Goal: Find specific page/section: Find specific page/section

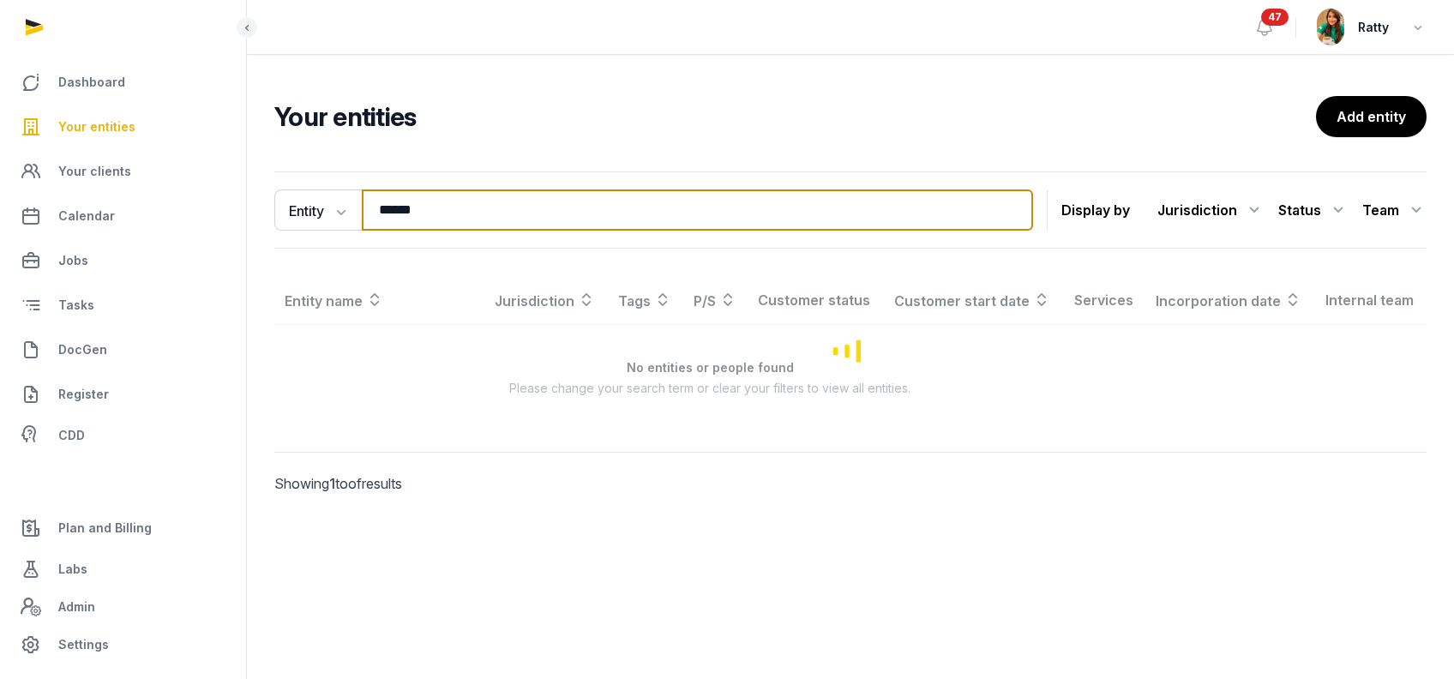
drag, startPoint x: 444, startPoint y: 207, endPoint x: -247, endPoint y: 182, distance: 691.4
click at [0, 182] on html "Dashboard Your entities Your clients Calendar Jobs Tasks DocGen Register CDD Pl…" at bounding box center [727, 339] width 1454 height 679
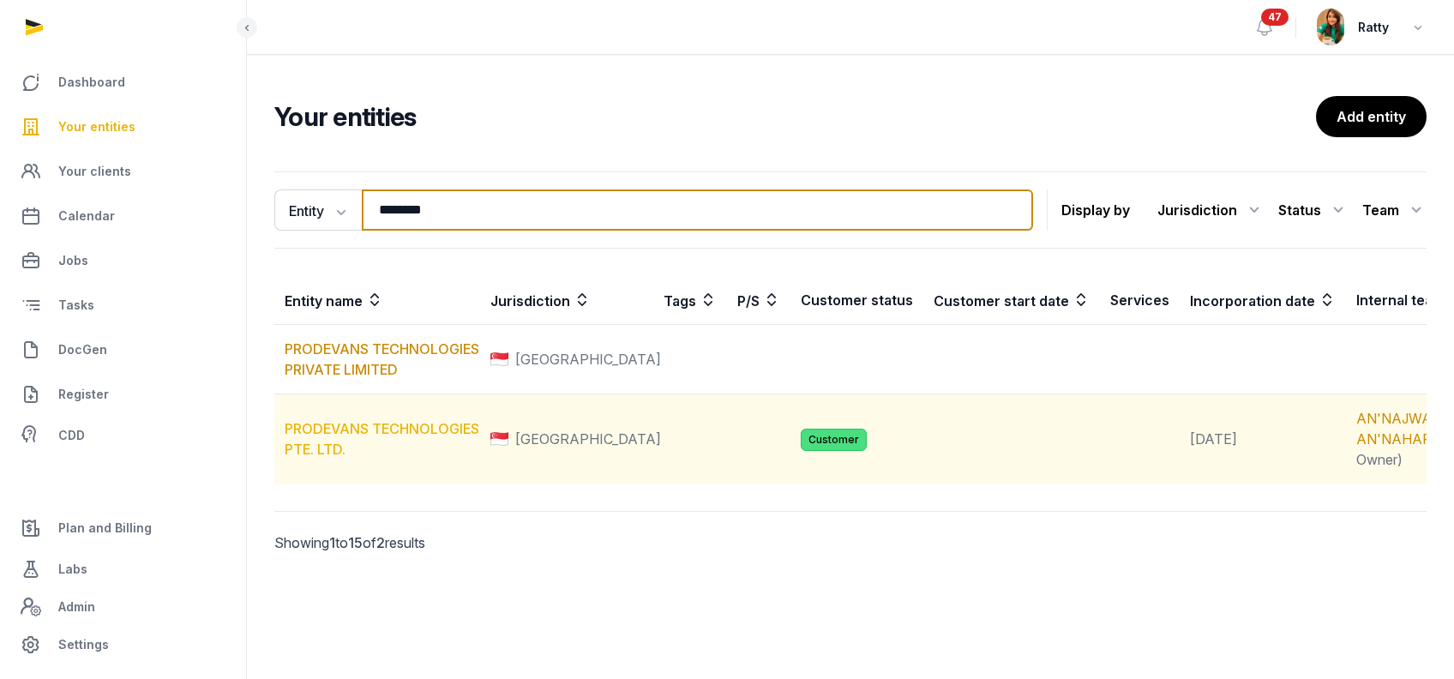
type input "********"
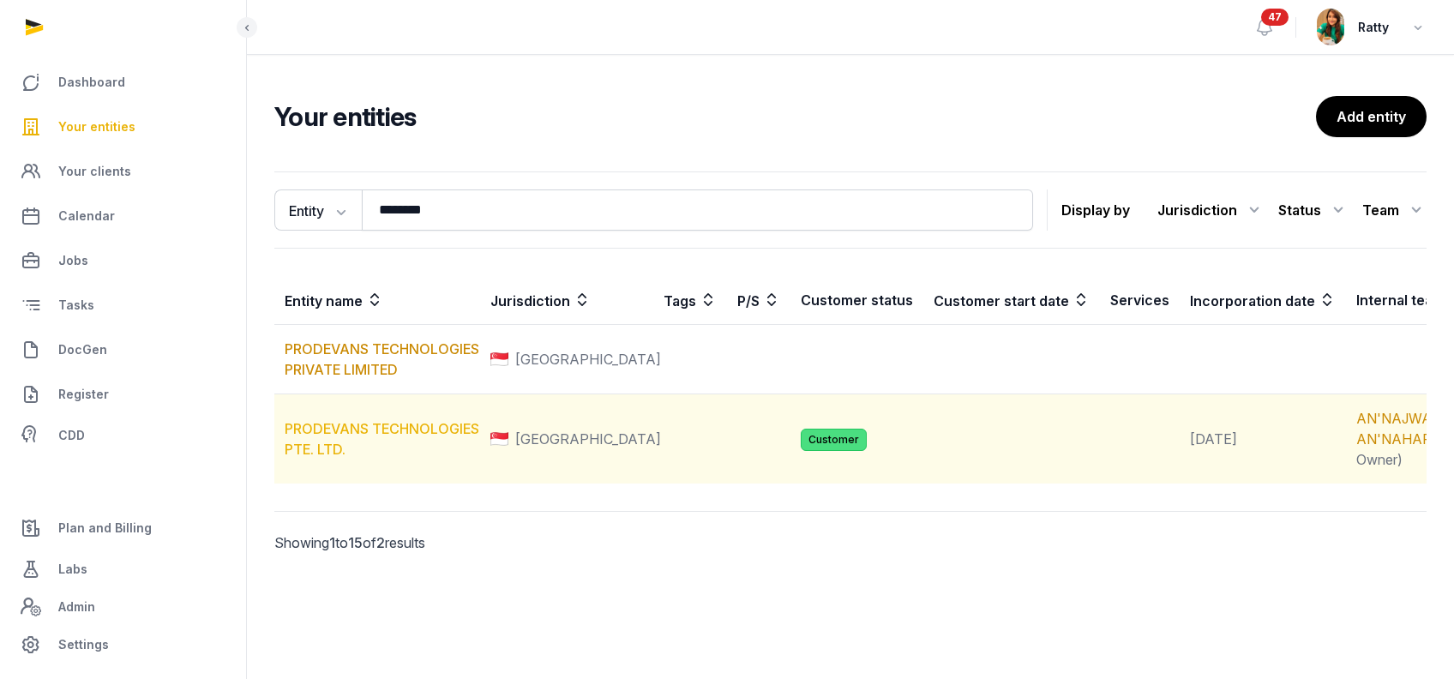
click at [333, 448] on link "PRODEVANS TECHNOLOGIES PTE. LTD." at bounding box center [382, 439] width 195 height 38
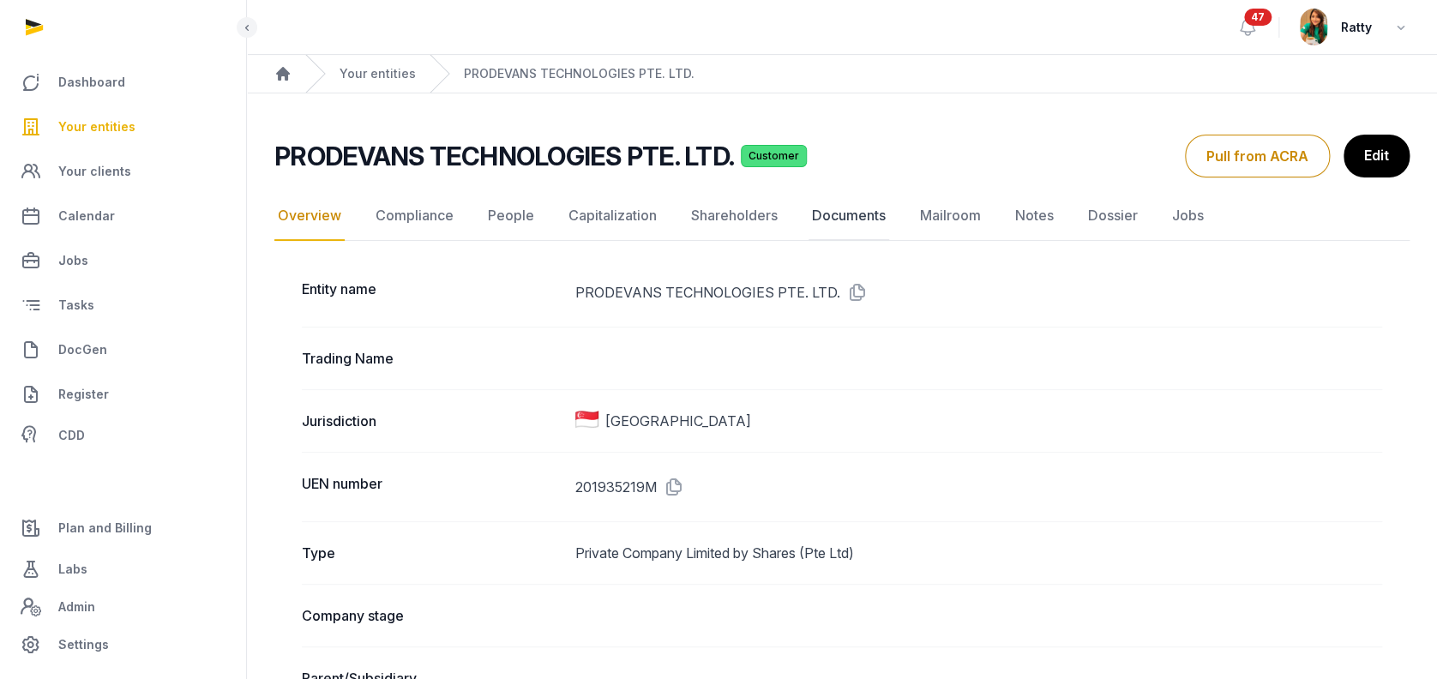
click at [833, 209] on link "Documents" at bounding box center [848, 216] width 81 height 50
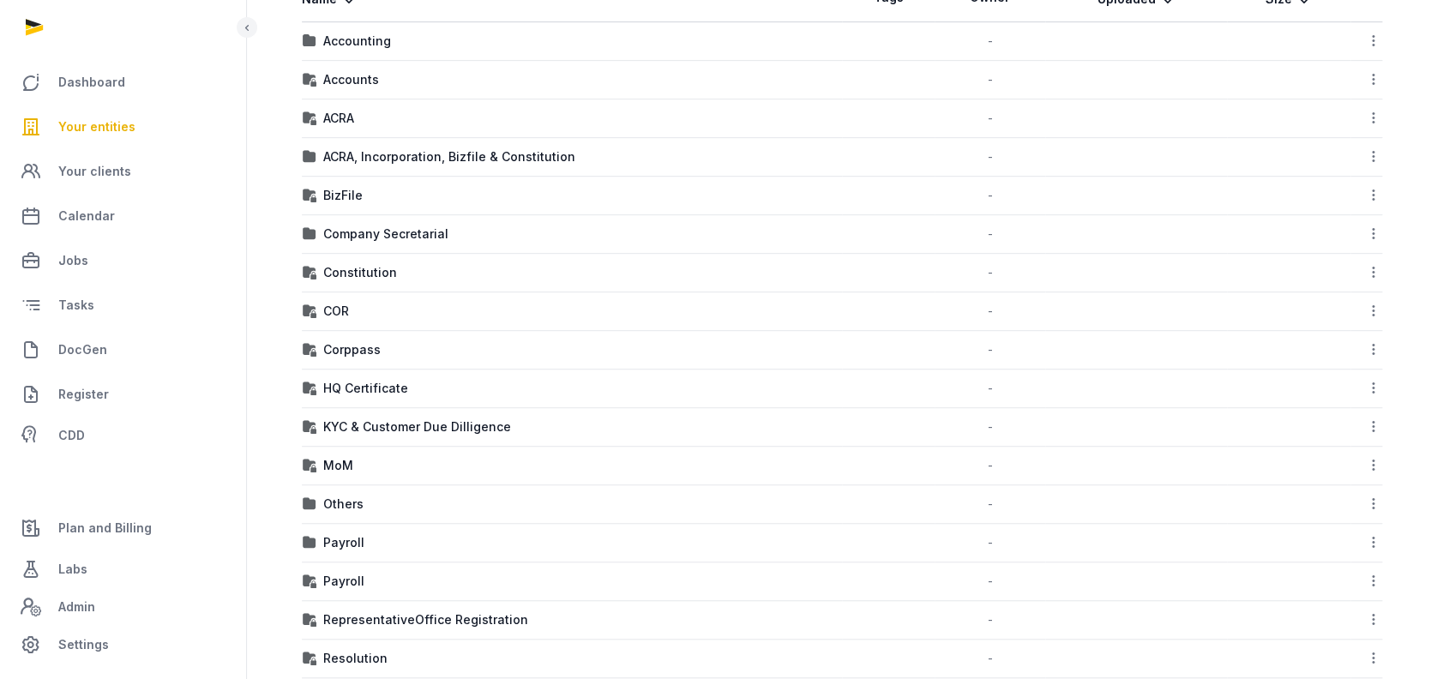
scroll to position [385, 0]
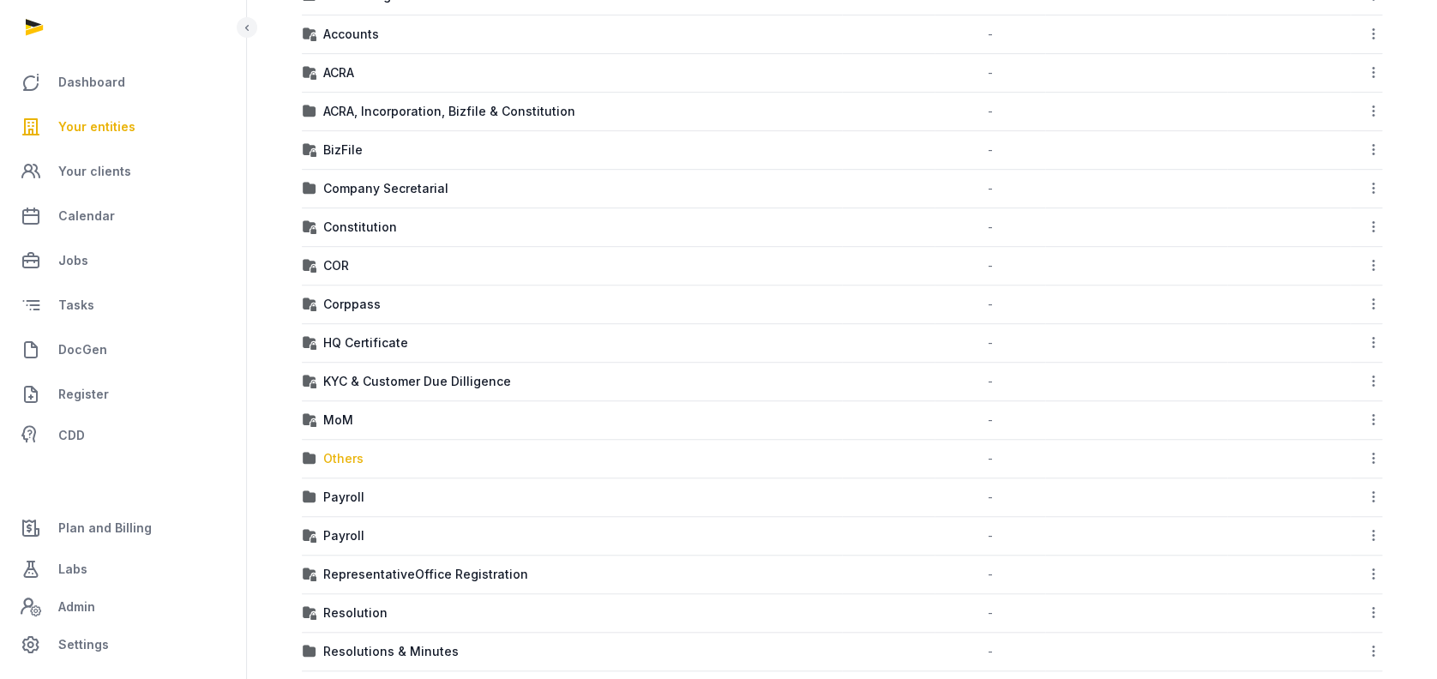
click at [339, 457] on div "Others" at bounding box center [343, 458] width 40 height 17
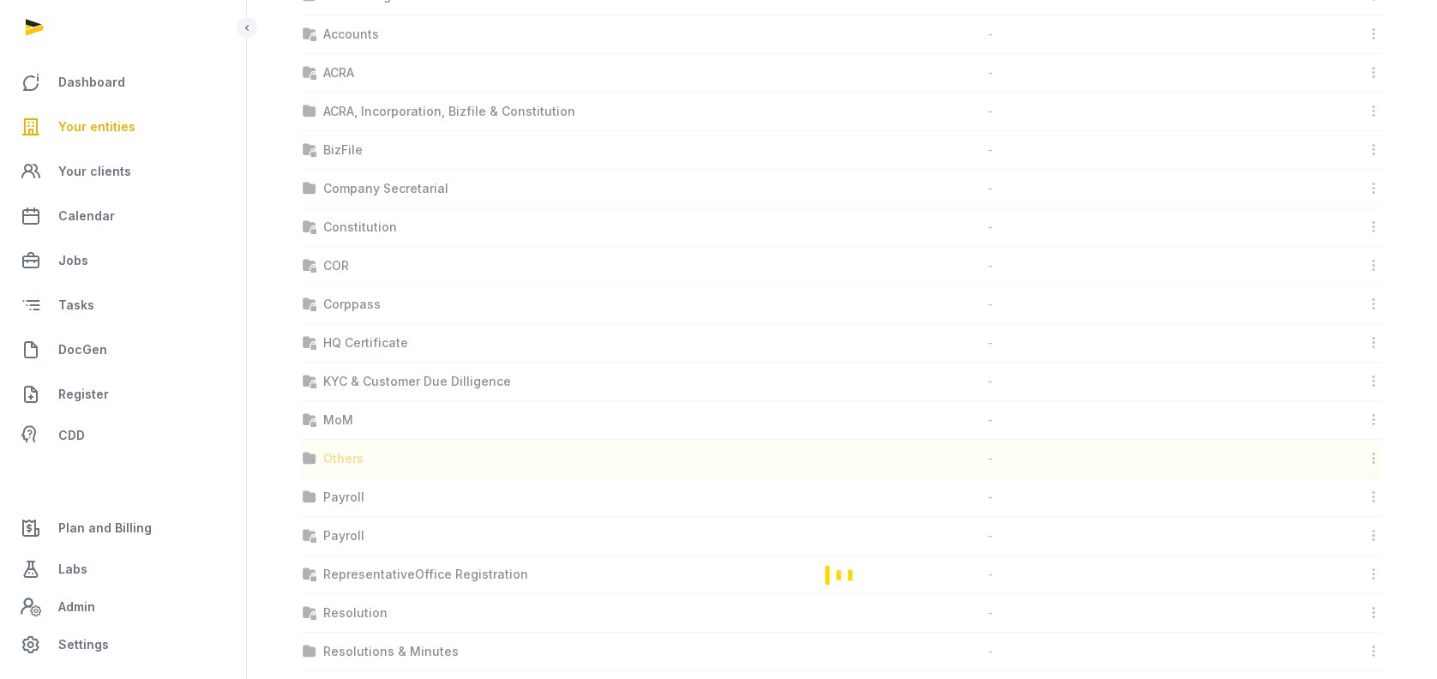
scroll to position [11, 0]
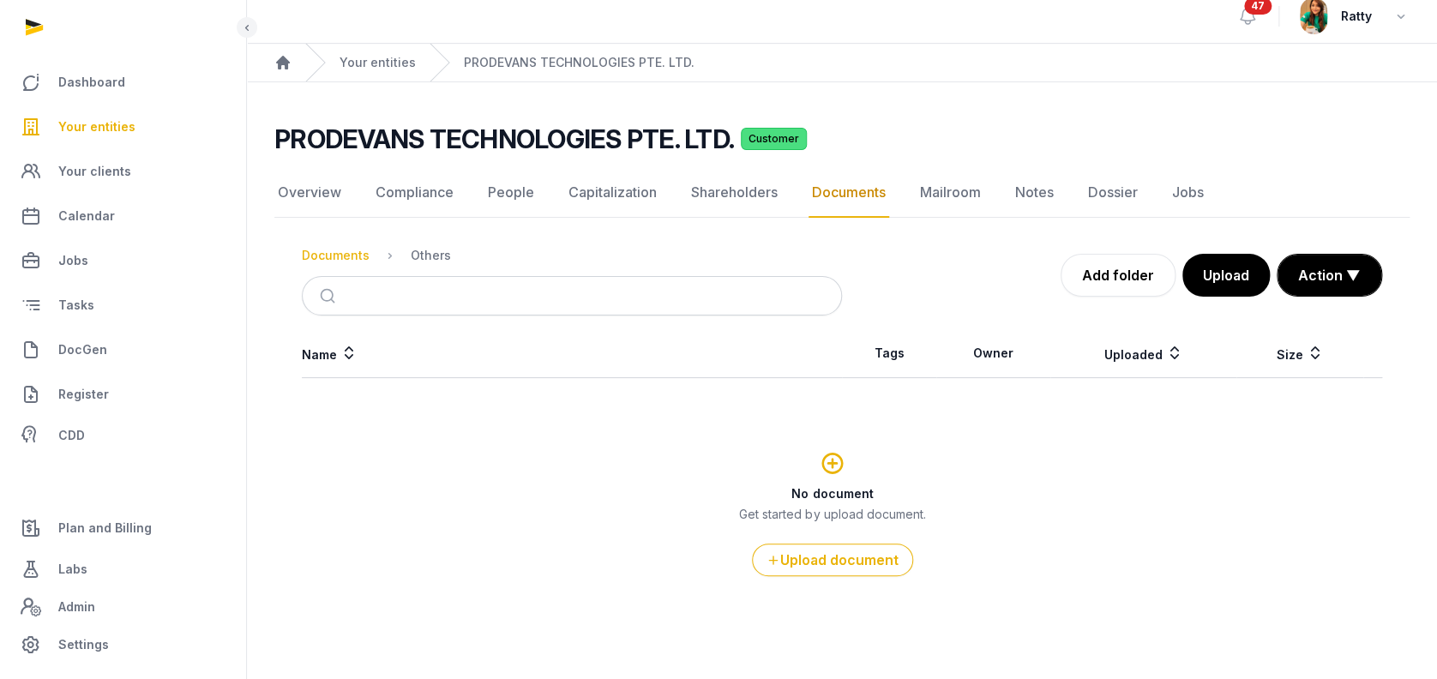
click at [323, 259] on div "Documents" at bounding box center [336, 255] width 68 height 17
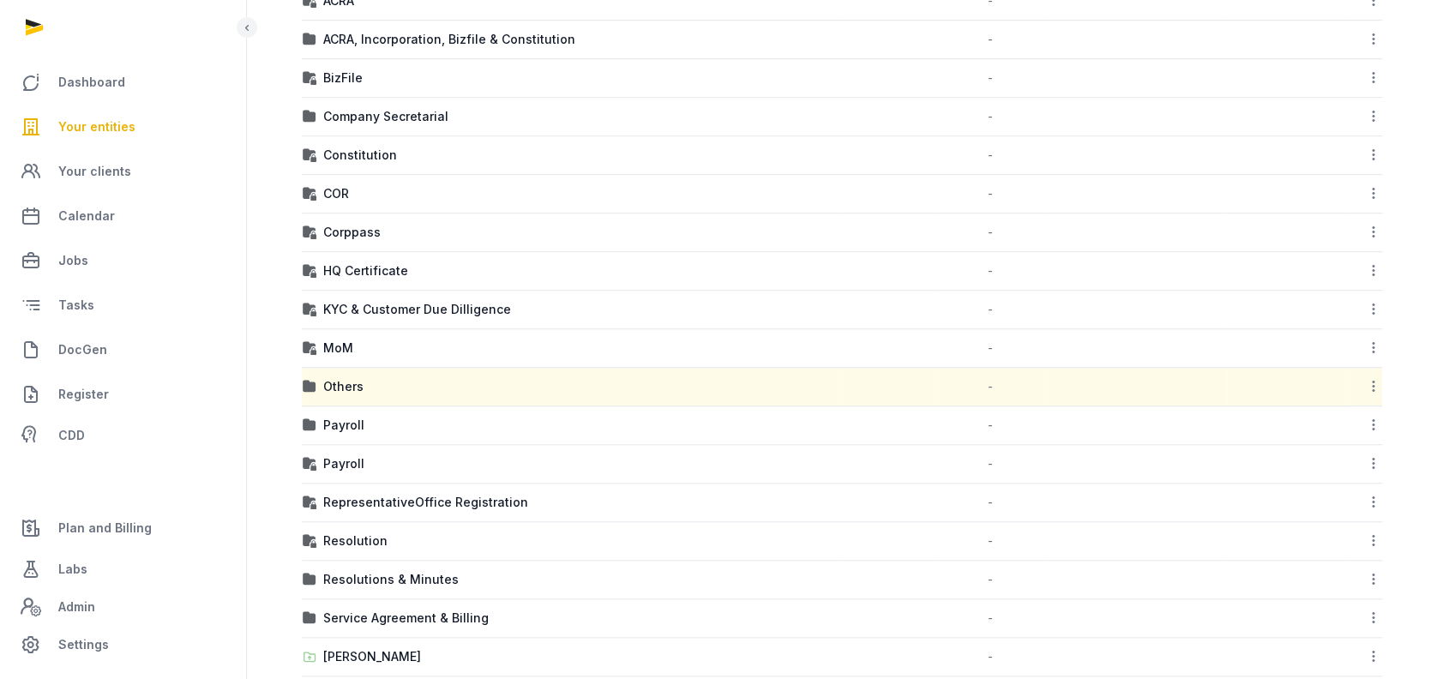
scroll to position [686, 0]
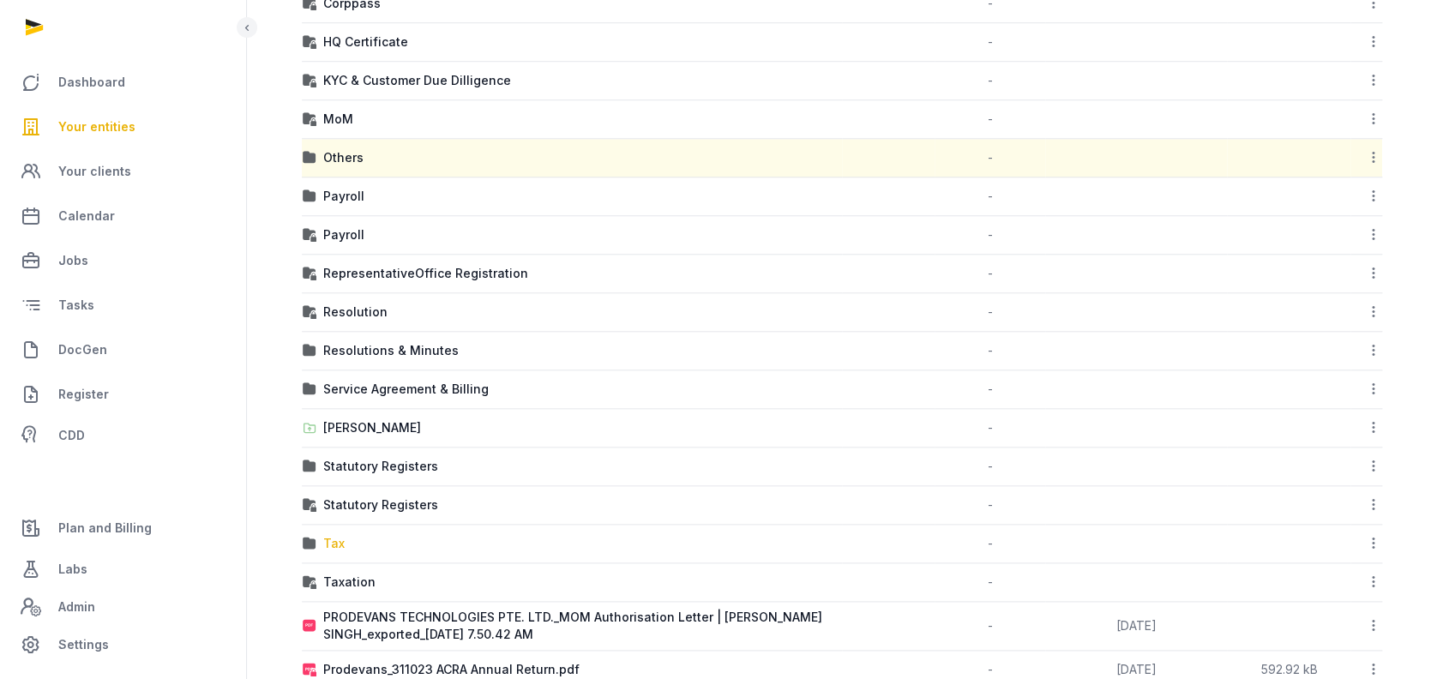
click at [339, 542] on div "Tax" at bounding box center [333, 543] width 21 height 17
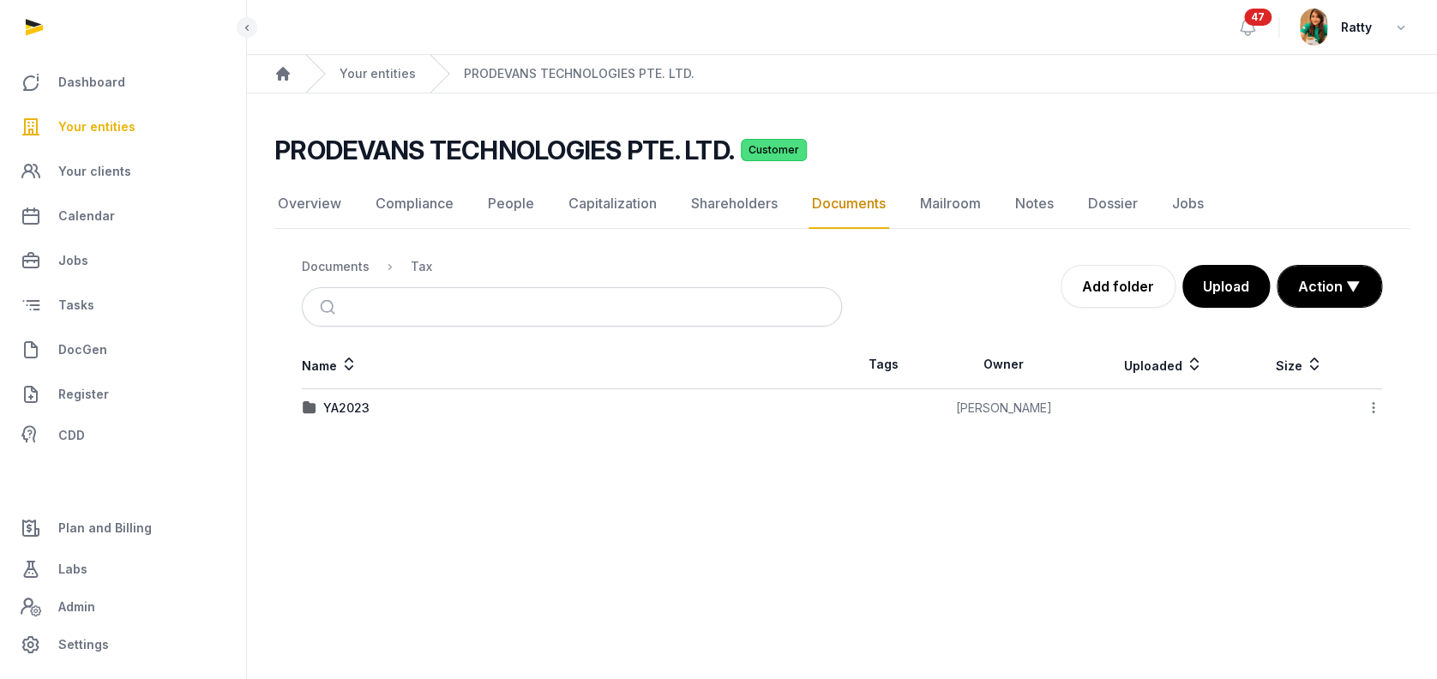
scroll to position [0, 0]
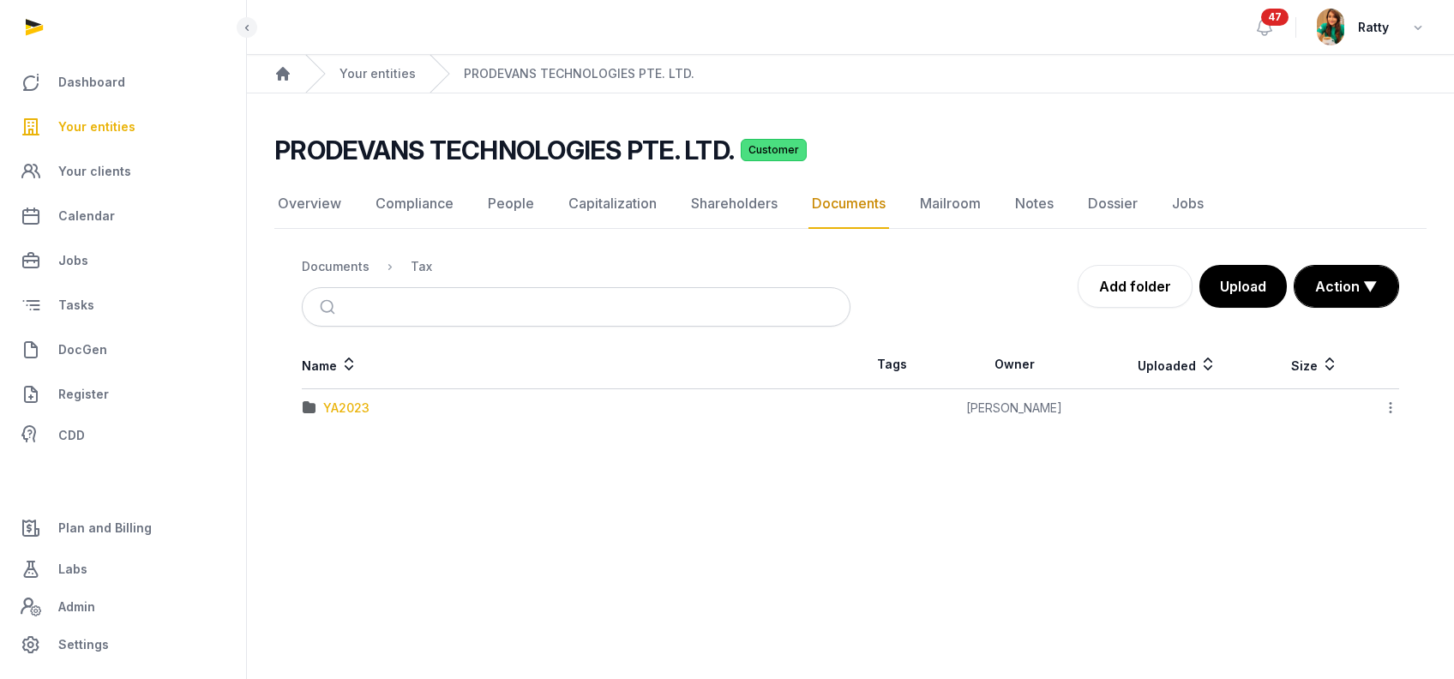
click at [352, 406] on div "YA2023" at bounding box center [346, 407] width 46 height 17
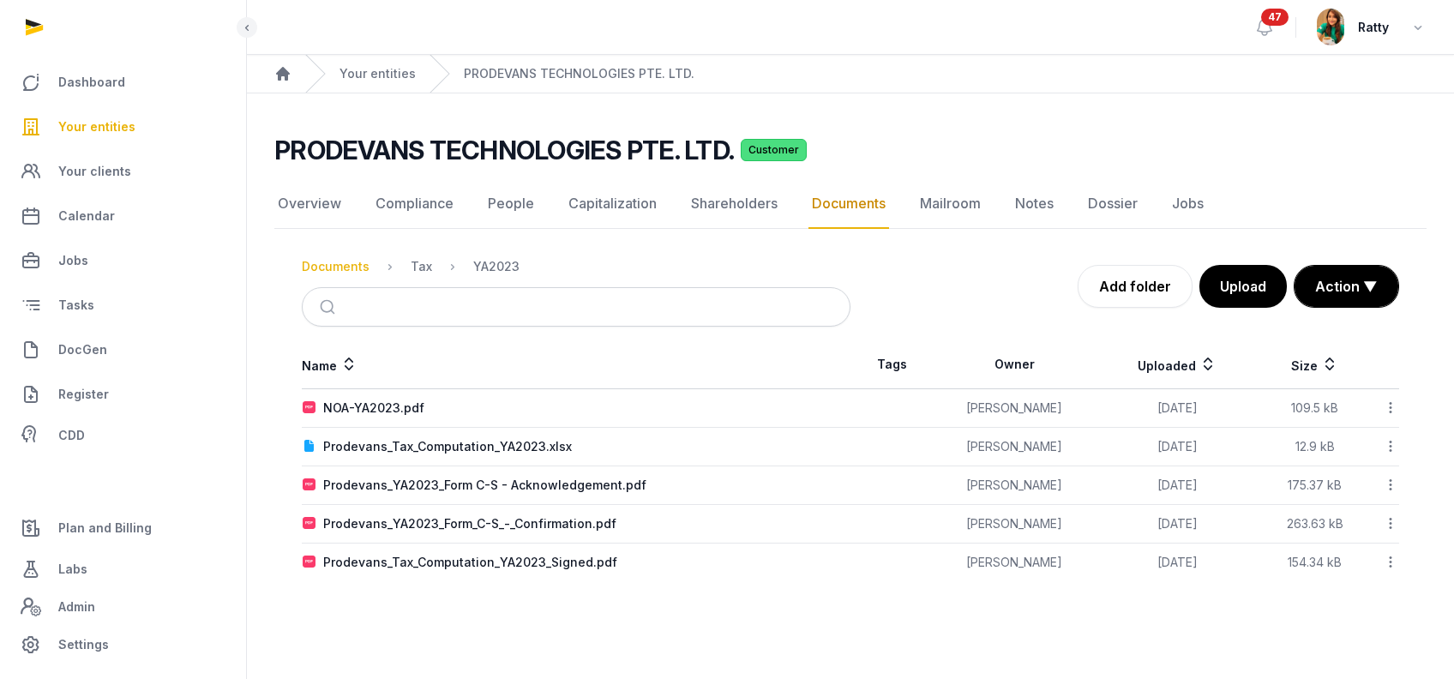
click at [325, 269] on div "Documents" at bounding box center [336, 266] width 68 height 17
